Goal: Find contact information: Find contact information

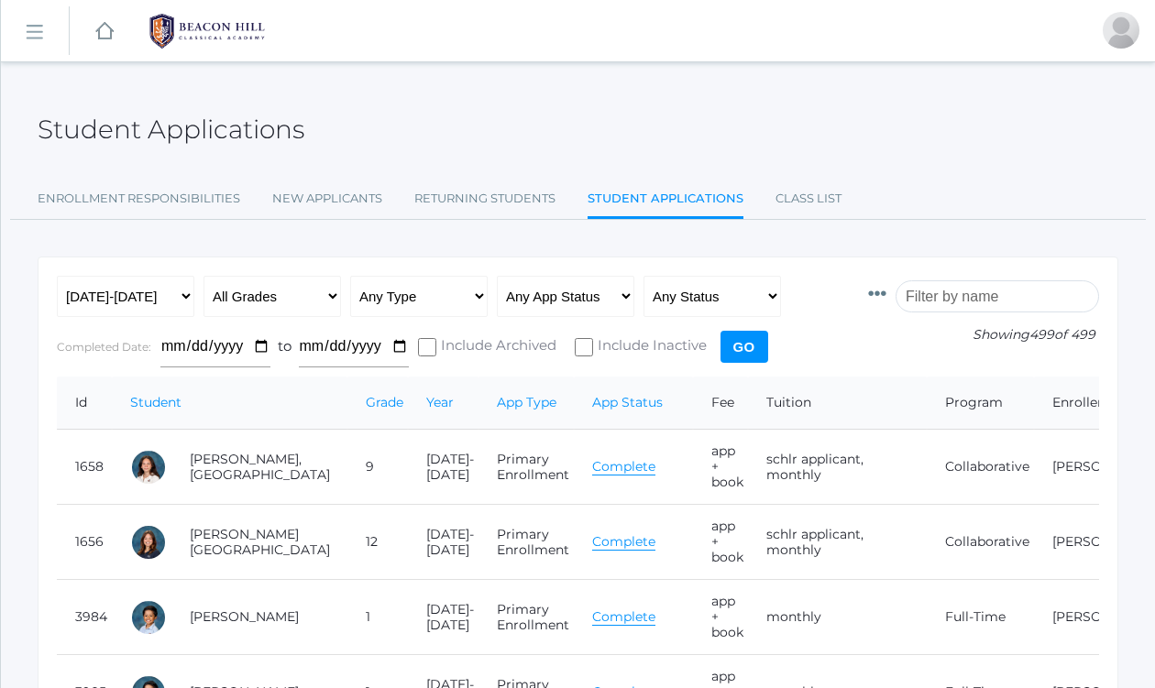
click at [991, 296] on input "search" at bounding box center [998, 297] width 204 height 32
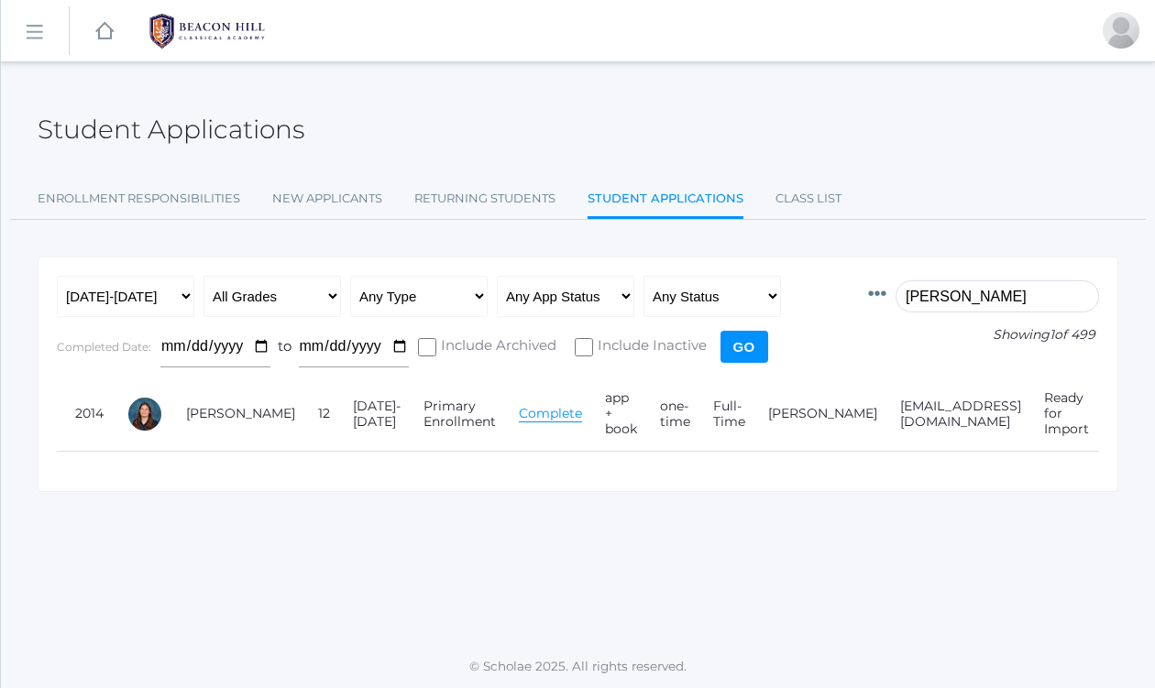
drag, startPoint x: 996, startPoint y: 292, endPoint x: 805, endPoint y: 284, distance: 190.9
click at [805, 284] on form "Id Student Current Grade Grade Year App Type App Status Fee Vol Hour Fee Sweats…" at bounding box center [578, 326] width 1042 height 101
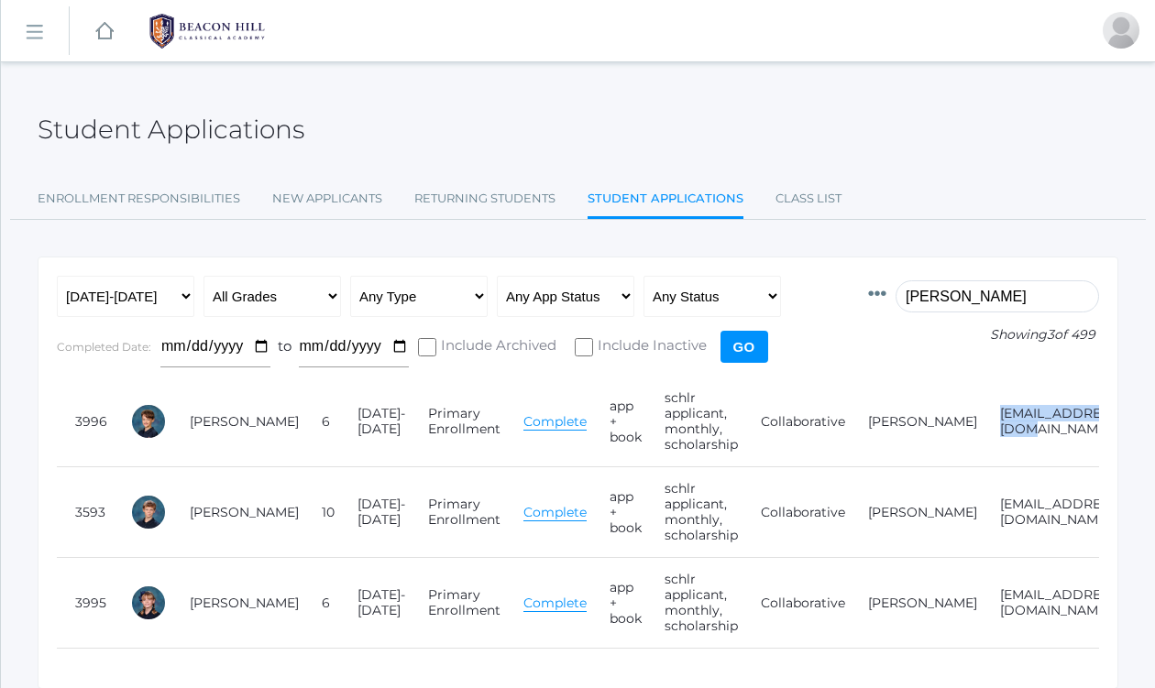
drag, startPoint x: 877, startPoint y: 422, endPoint x: 1037, endPoint y: 418, distance: 159.6
click at [1037, 418] on td "[EMAIL_ADDRESS][DOMAIN_NAME]" at bounding box center [1054, 422] width 144 height 91
copy td "[EMAIL_ADDRESS][DOMAIN_NAME]"
drag, startPoint x: 994, startPoint y: 299, endPoint x: 837, endPoint y: 281, distance: 157.7
click at [837, 281] on form "Id Student Current Grade Grade Year App Type App Status Fee Vol Hour Fee Sweats…" at bounding box center [578, 326] width 1042 height 101
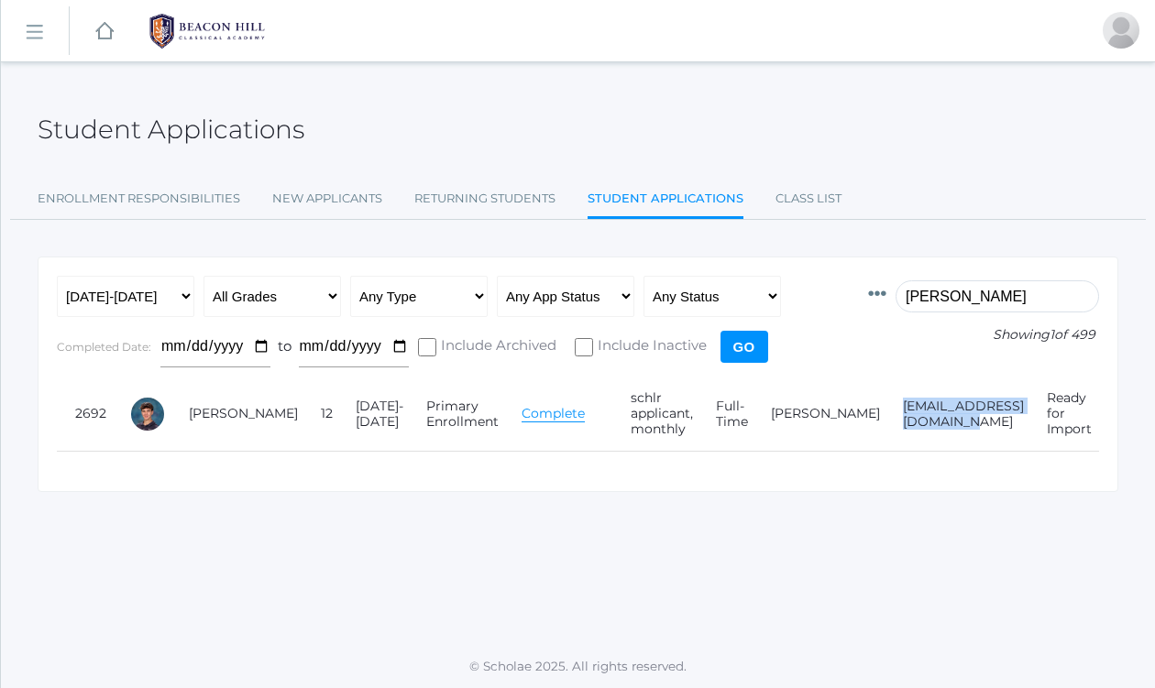
drag, startPoint x: 784, startPoint y: 415, endPoint x: 968, endPoint y: 413, distance: 184.3
click at [968, 413] on td "[EMAIL_ADDRESS][DOMAIN_NAME]" at bounding box center [957, 414] width 144 height 75
copy td "[EMAIL_ADDRESS][DOMAIN_NAME]"
drag, startPoint x: 988, startPoint y: 296, endPoint x: 859, endPoint y: 296, distance: 129.3
click at [859, 296] on form "Id Student Current Grade Grade Year App Type App Status Fee Vol Hour Fee Sweats…" at bounding box center [578, 326] width 1042 height 101
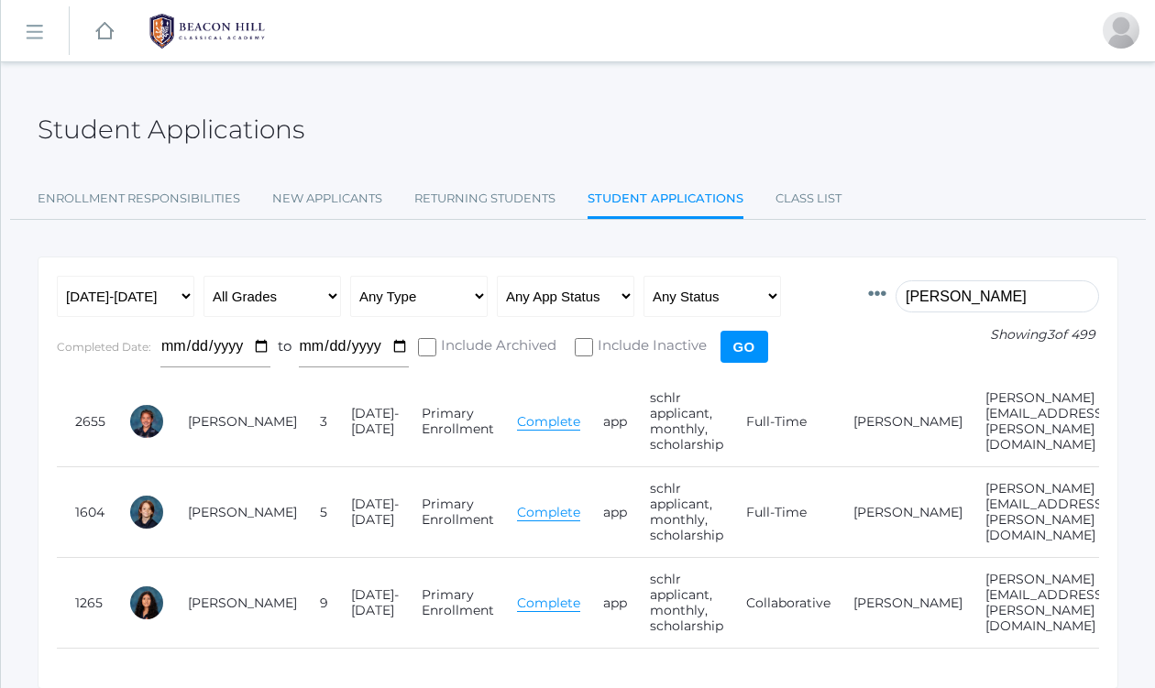
type input "[PERSON_NAME]"
drag, startPoint x: 864, startPoint y: 423, endPoint x: 1039, endPoint y: 415, distance: 175.3
click at [1039, 415] on tr "2655 [PERSON_NAME] 3 [DATE]-[DATE] Primary Enrollment Complete app schlr applic…" at bounding box center [642, 422] width 1171 height 91
copy td "[PERSON_NAME][EMAIL_ADDRESS][PERSON_NAME][DOMAIN_NAME]"
